Goal: Navigation & Orientation: Find specific page/section

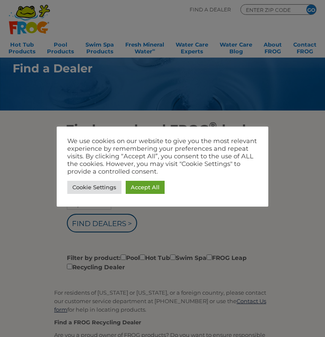
click at [142, 188] on link "Accept All" at bounding box center [145, 187] width 39 height 13
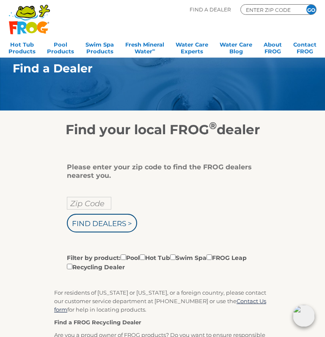
click at [89, 205] on input "Zip Code" at bounding box center [89, 203] width 44 height 13
type input "91701"
click at [126, 222] on input "Find Dealers >" at bounding box center [102, 223] width 70 height 19
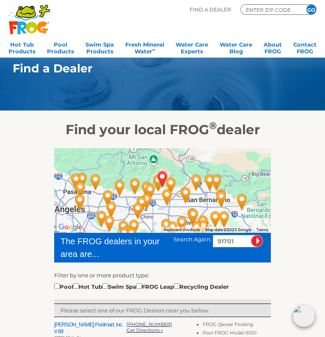
click at [79, 289] on input "checkbox" at bounding box center [76, 286] width 6 height 6
checkbox input "true"
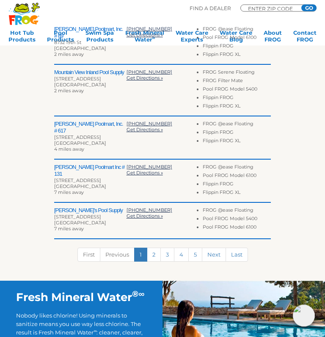
scroll to position [295, 0]
